Goal: Information Seeking & Learning: Learn about a topic

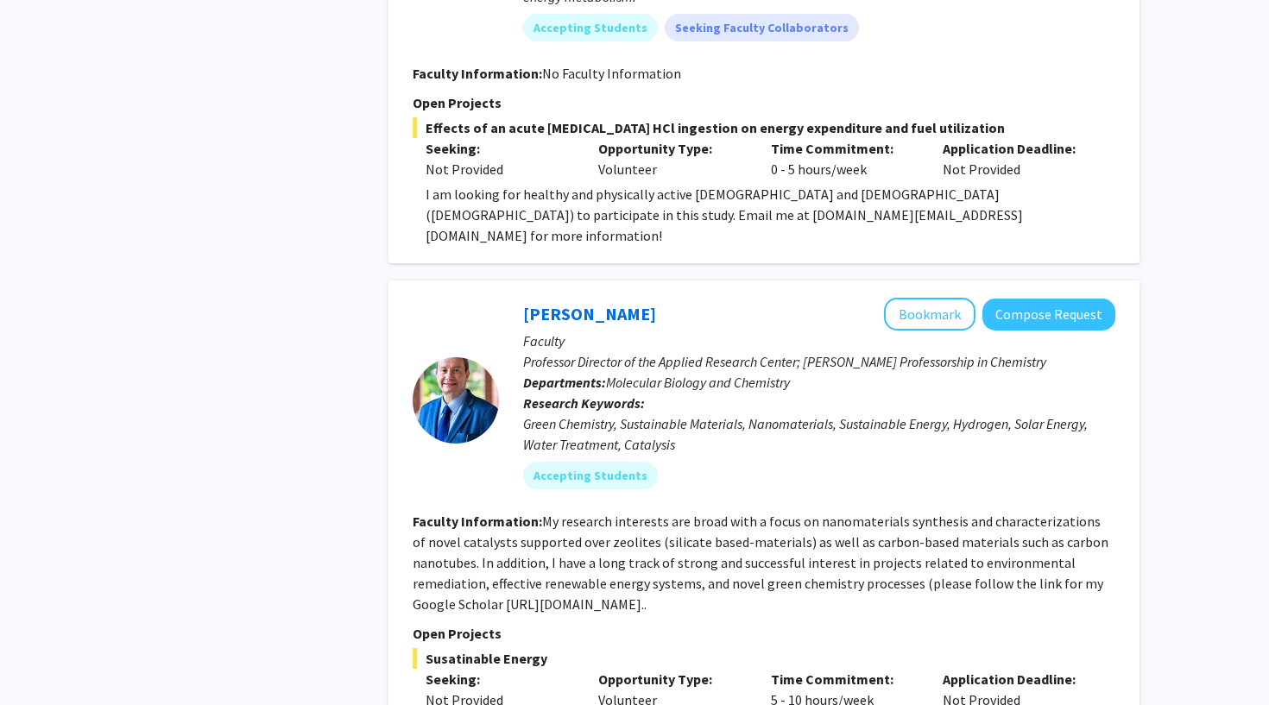
scroll to position [1053, 0]
click at [646, 302] on link "[PERSON_NAME]" at bounding box center [589, 313] width 133 height 22
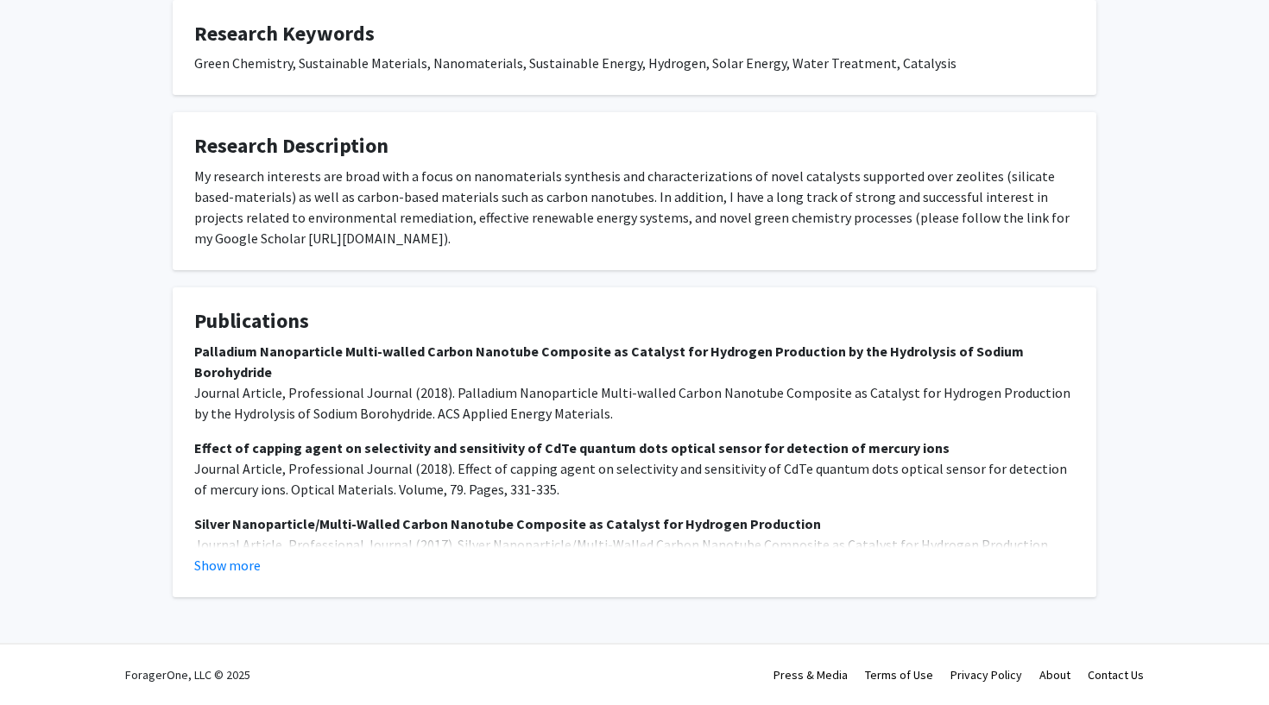
scroll to position [840, 0]
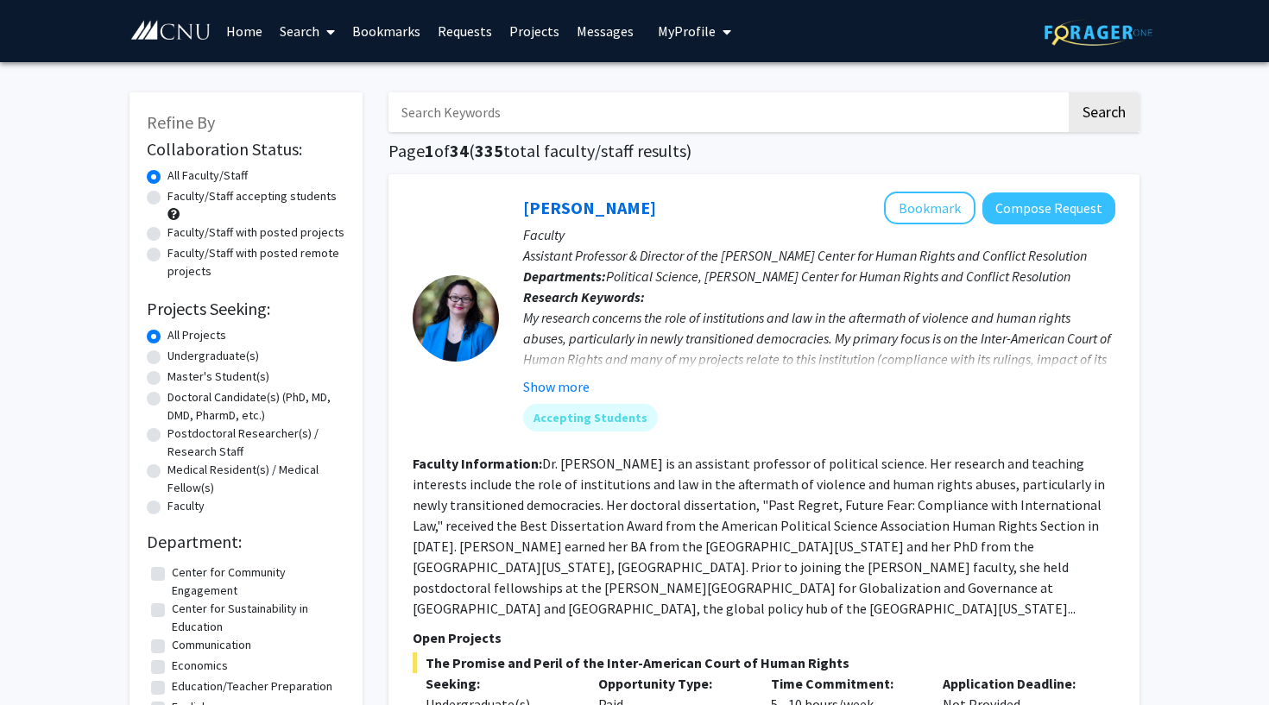
click at [288, 40] on link "Search" at bounding box center [307, 31] width 73 height 60
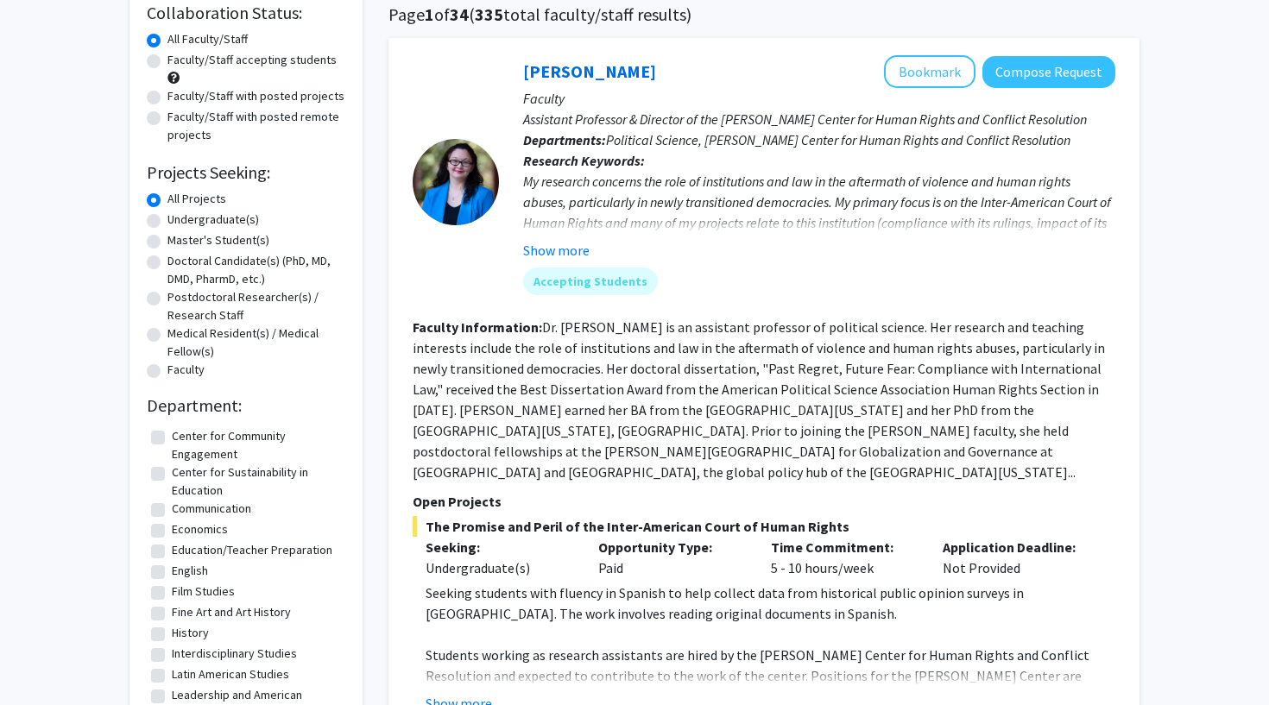
scroll to position [165, 0]
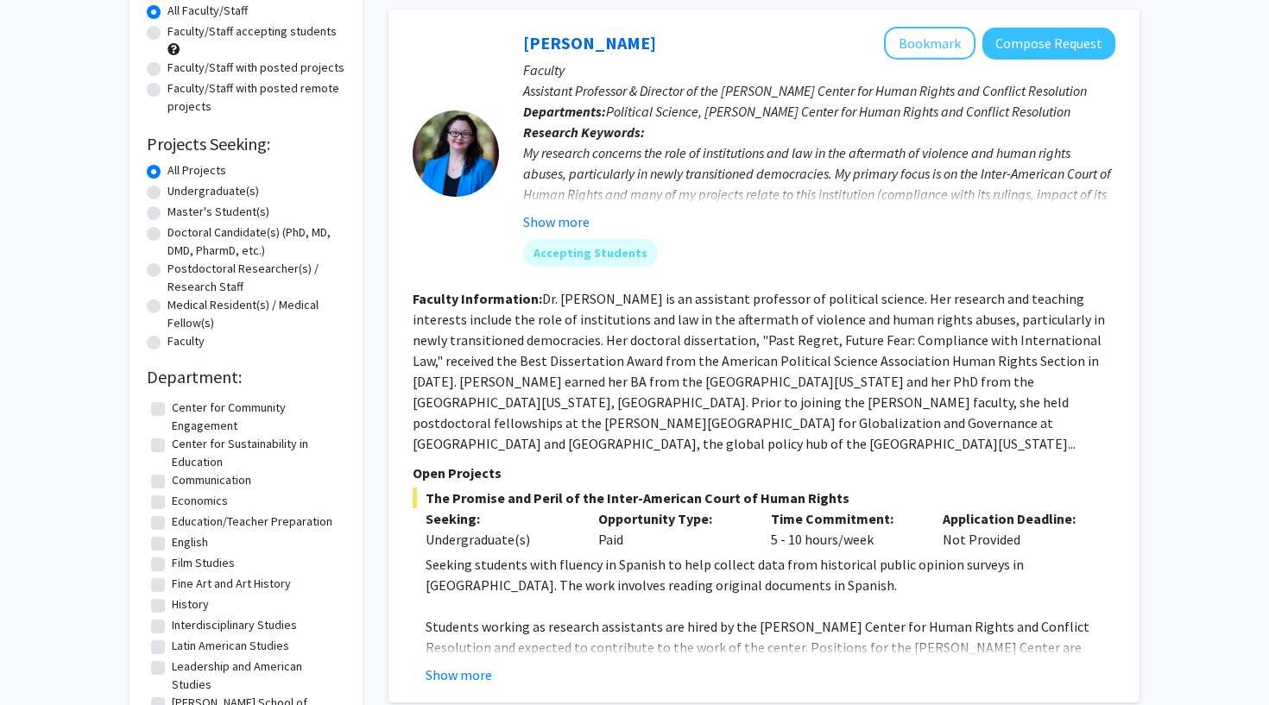
click at [172, 448] on label "Center for Sustainability in Education" at bounding box center [256, 453] width 169 height 36
click at [172, 446] on input "Center for Sustainability in Education" at bounding box center [177, 440] width 11 height 11
checkbox input "true"
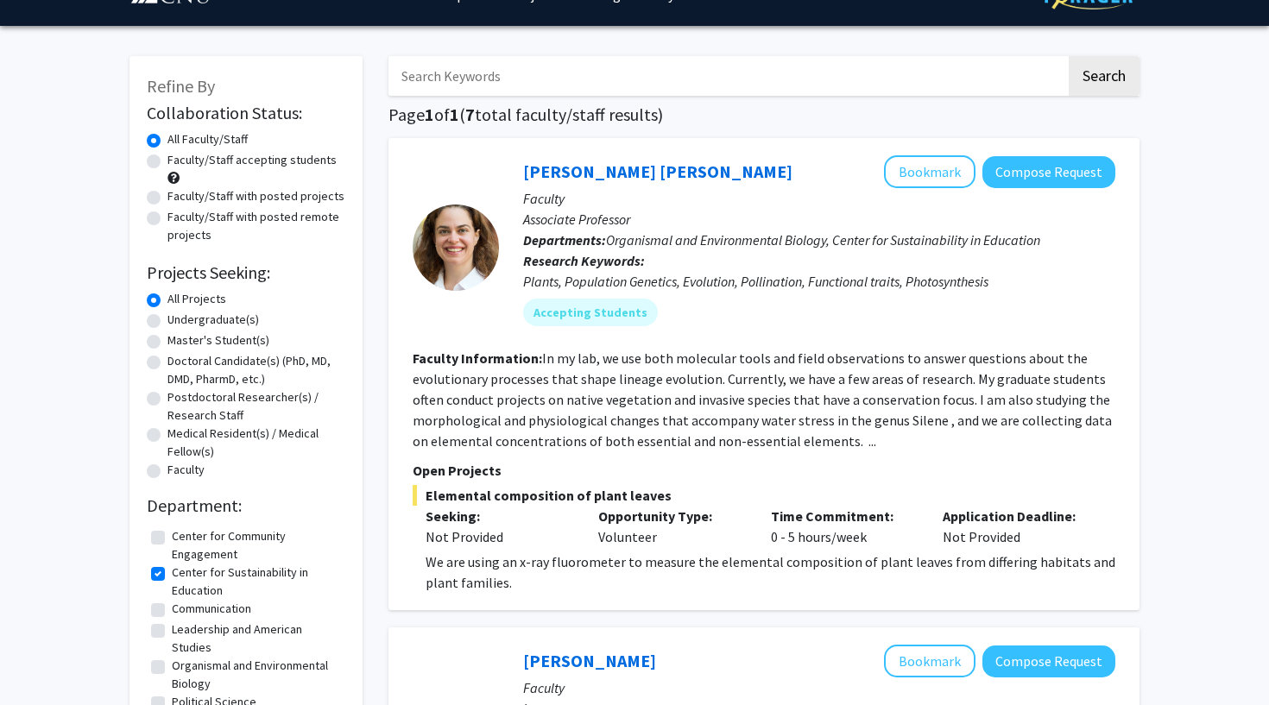
scroll to position [66, 0]
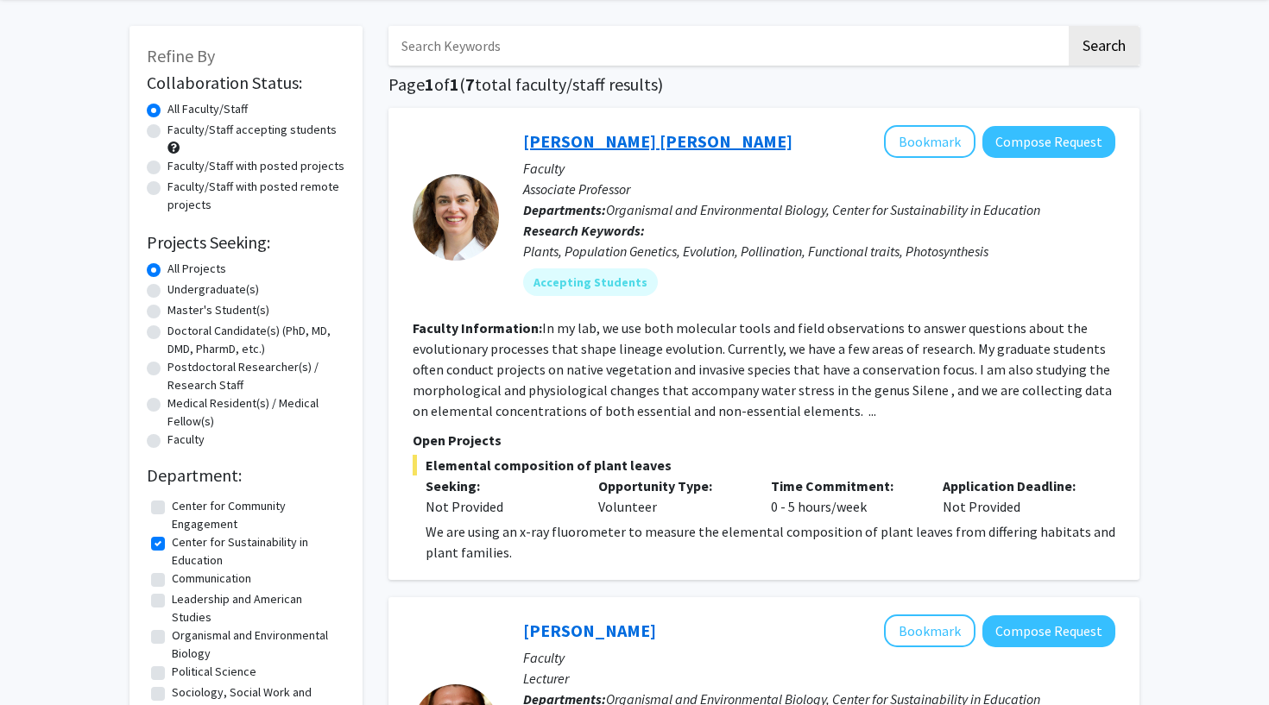
click at [563, 144] on link "[PERSON_NAME] [PERSON_NAME]" at bounding box center [657, 141] width 269 height 22
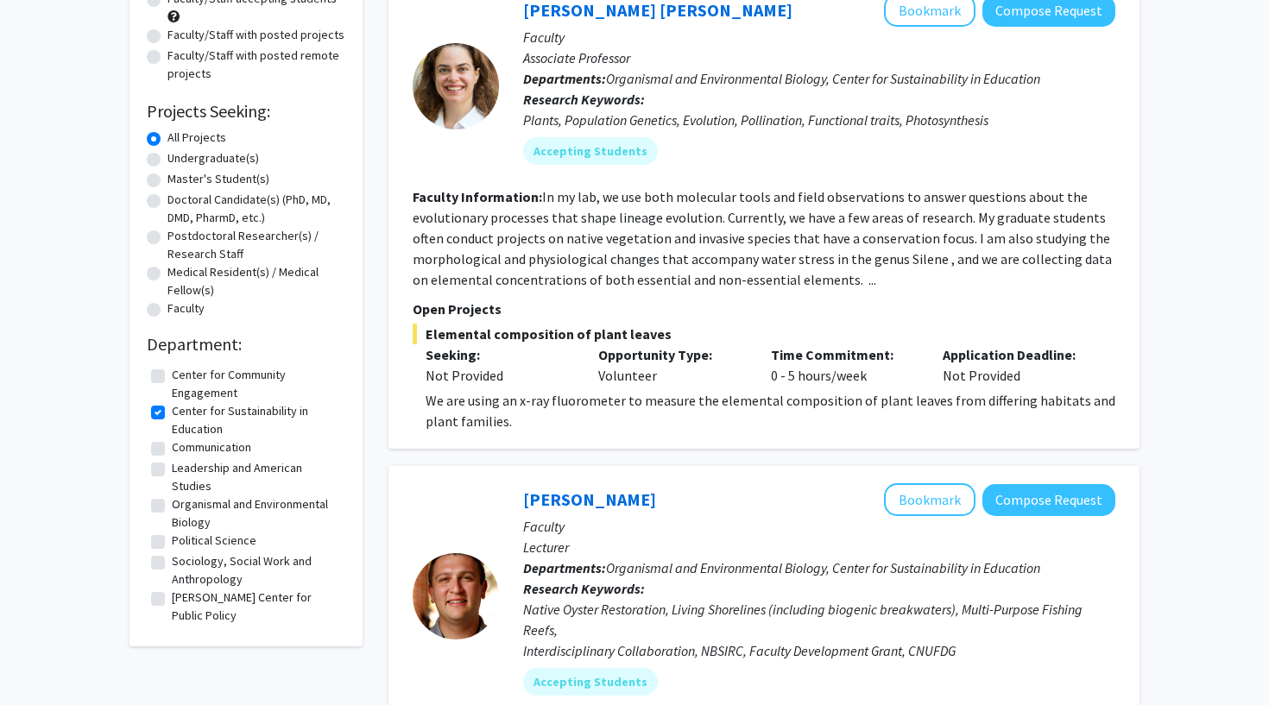
scroll to position [323, 0]
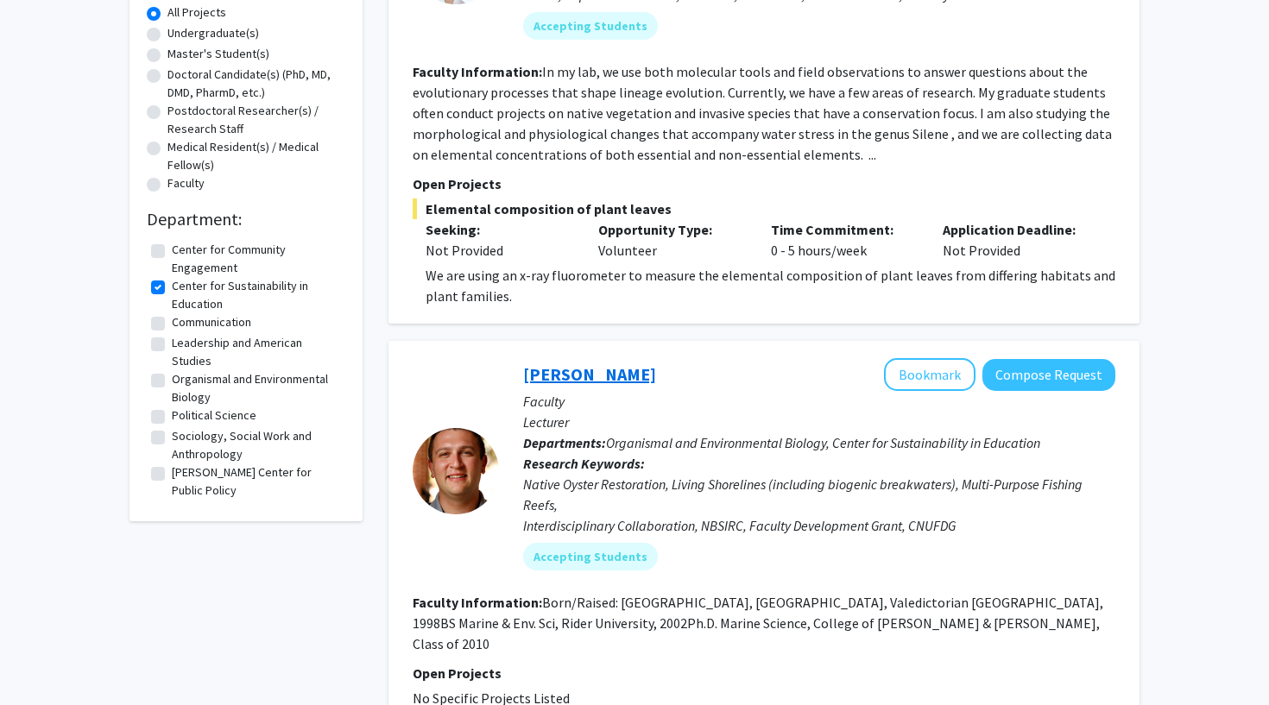
click at [576, 381] on link "[PERSON_NAME]" at bounding box center [589, 375] width 133 height 22
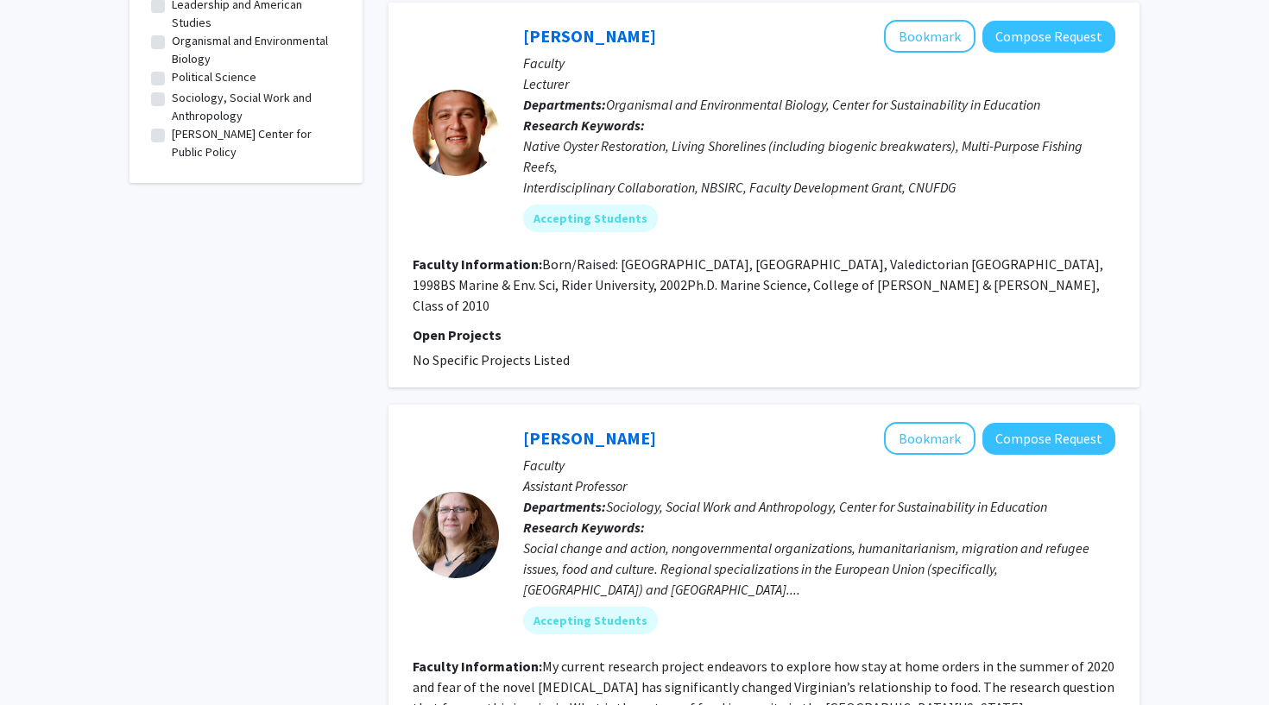
scroll to position [673, 0]
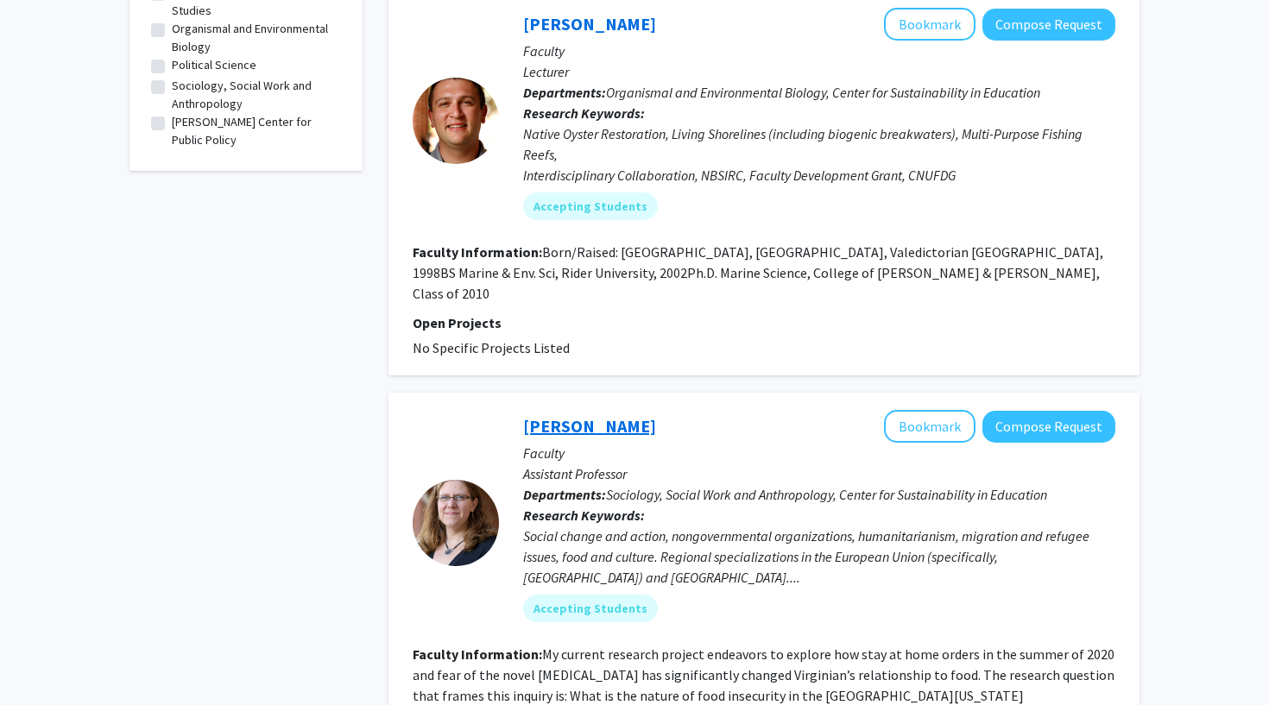
click at [600, 415] on link "[PERSON_NAME]" at bounding box center [589, 426] width 133 height 22
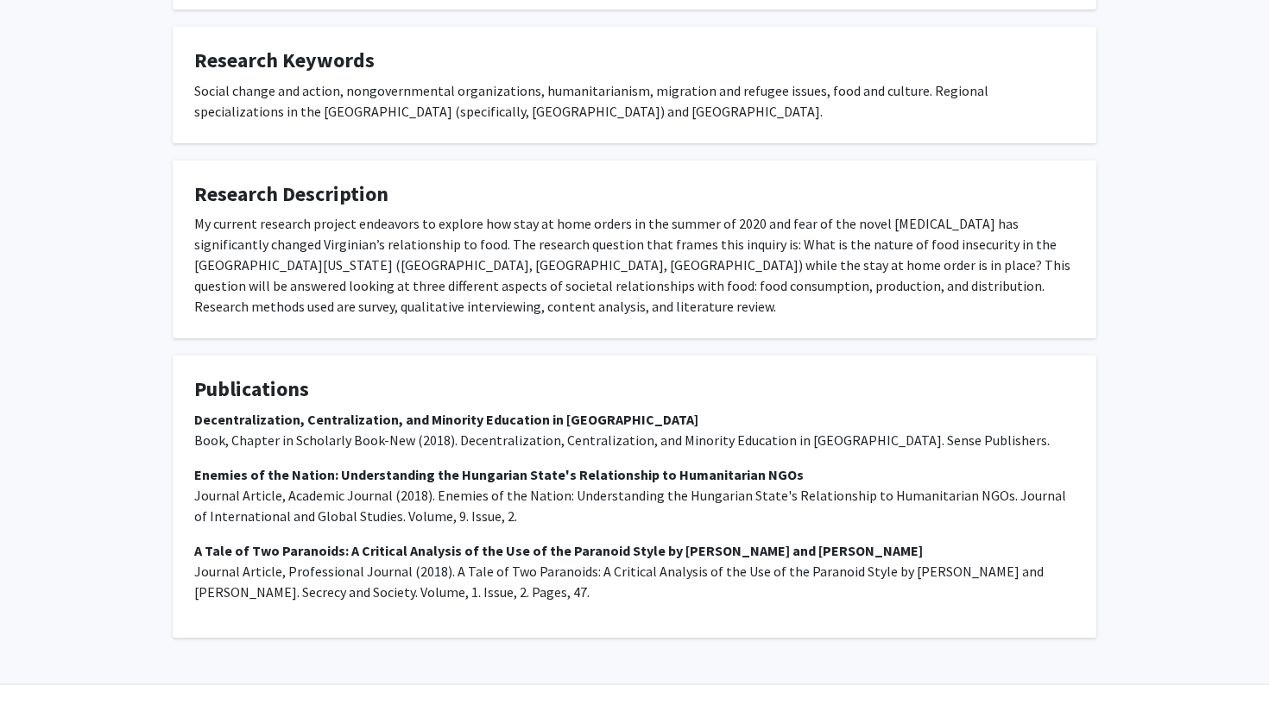
scroll to position [565, 0]
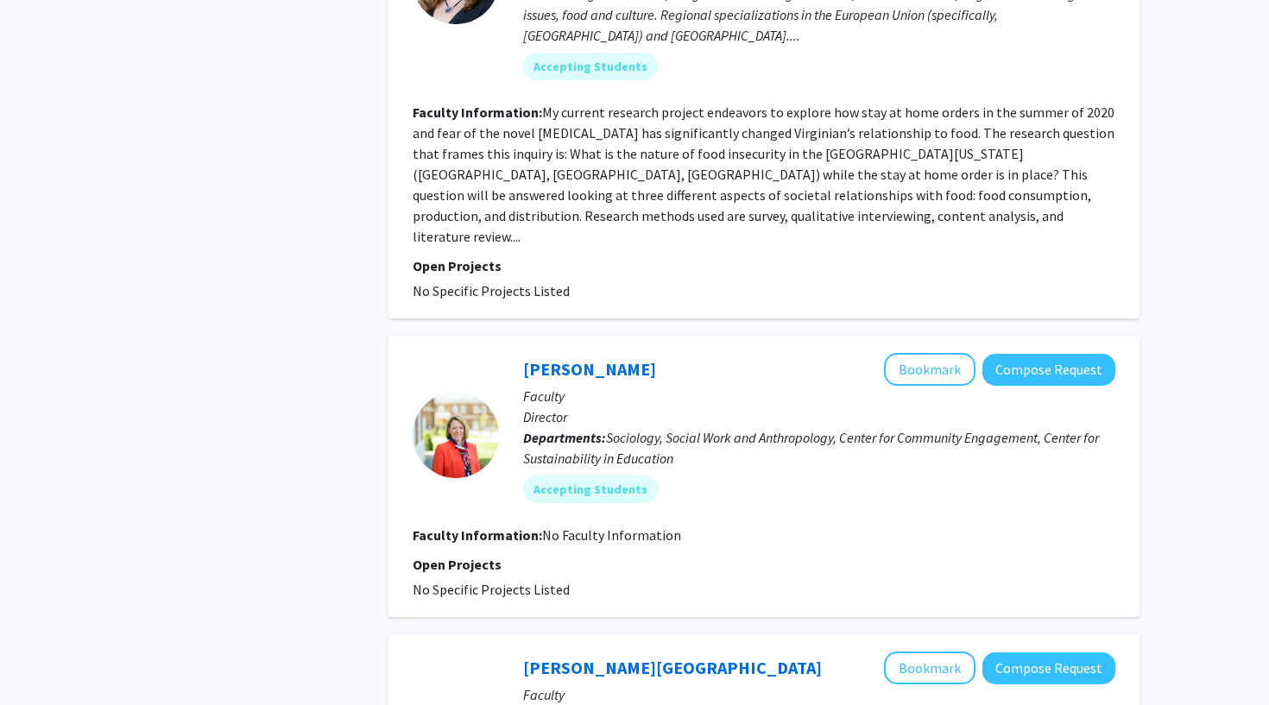
scroll to position [1241, 0]
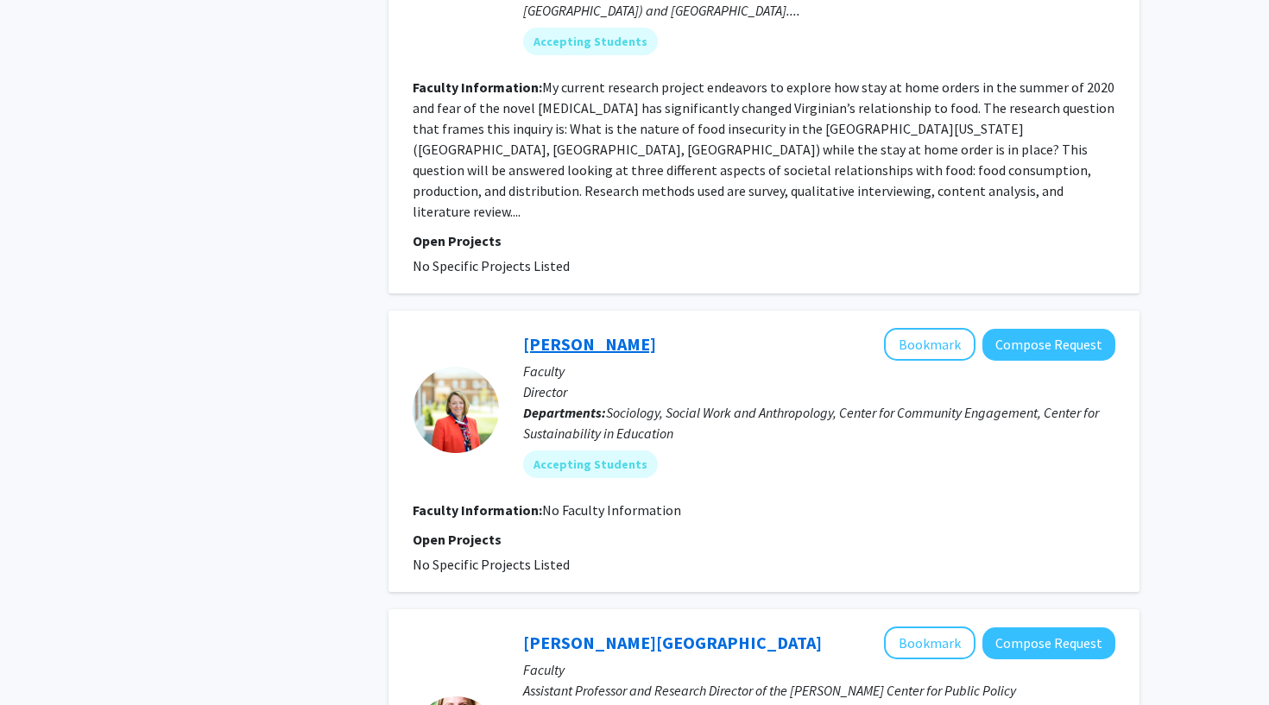
click at [551, 333] on link "[PERSON_NAME]" at bounding box center [589, 344] width 133 height 22
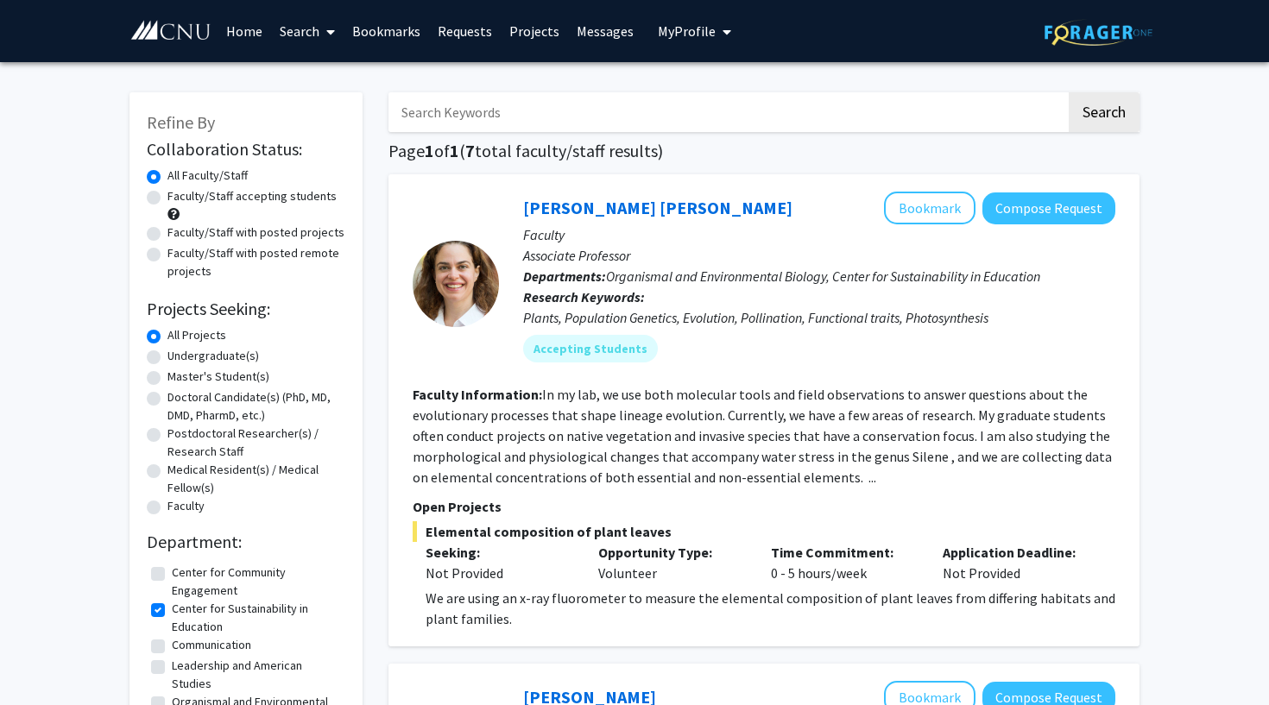
click at [541, 32] on link "Projects" at bounding box center [534, 31] width 67 height 60
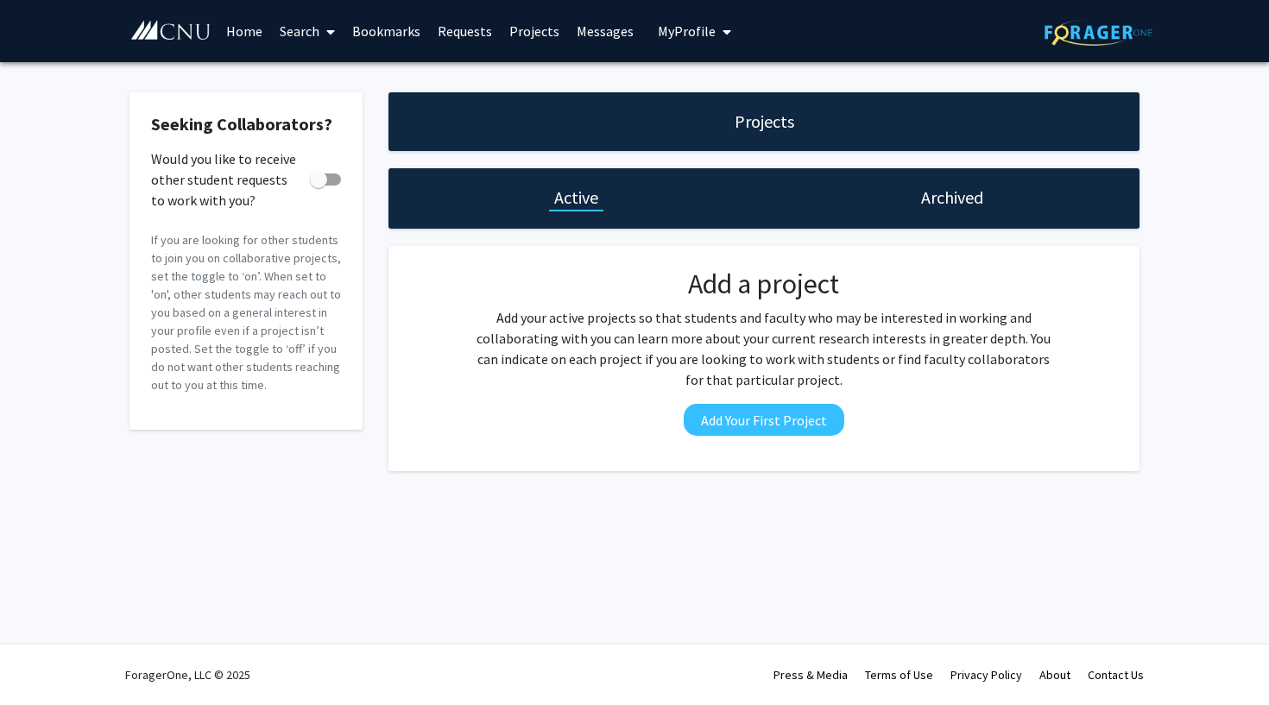
click at [320, 34] on span at bounding box center [327, 32] width 16 height 60
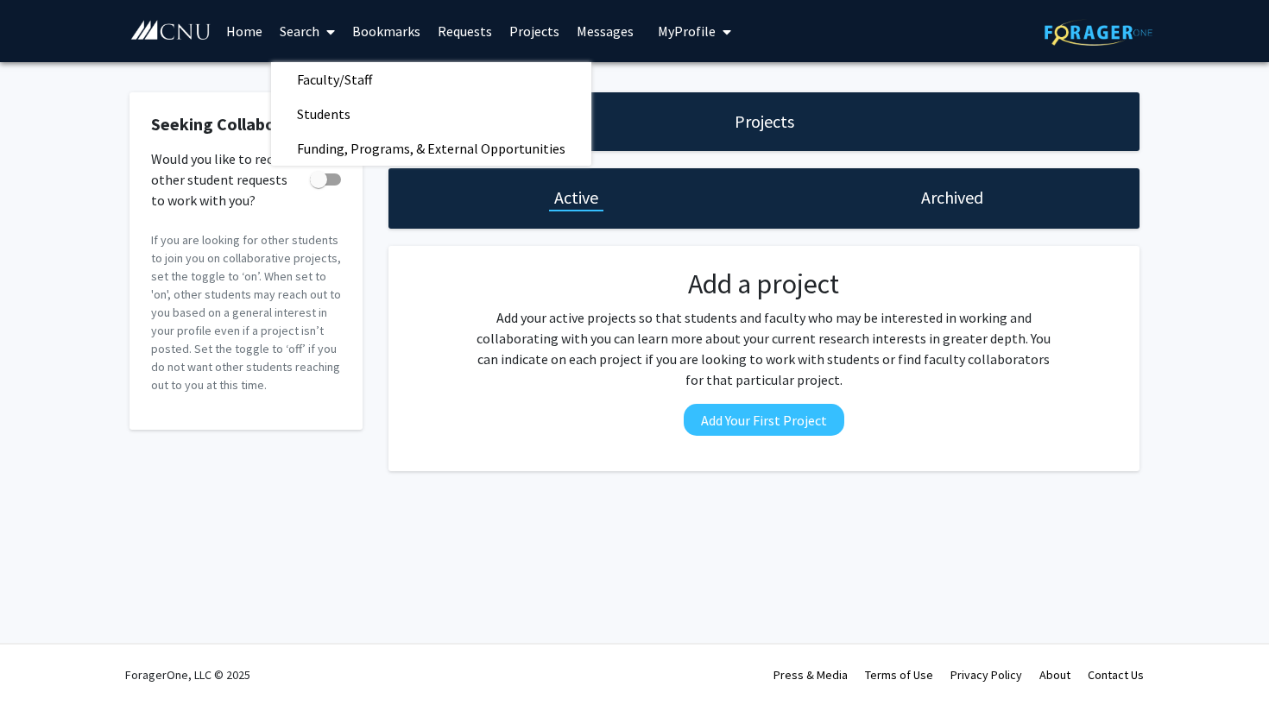
click at [122, 275] on div "Seeking Collaborators? Would you like to receive other student requests to work…" at bounding box center [246, 281] width 259 height 379
